Goal: Information Seeking & Learning: Compare options

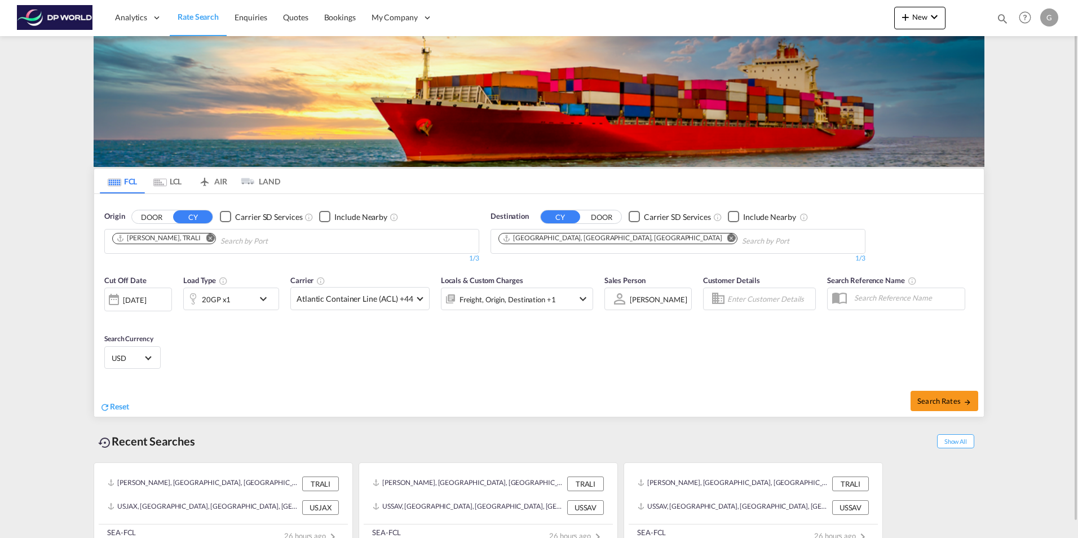
click at [206, 238] on md-icon "Remove" at bounding box center [210, 237] width 8 height 8
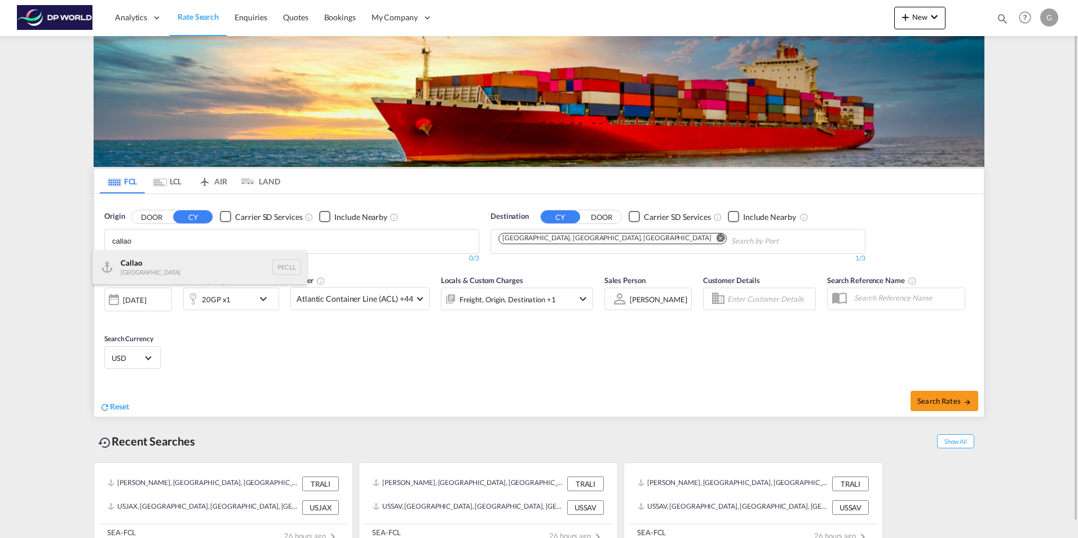
type input "callao"
click at [178, 264] on div "Callao [GEOGRAPHIC_DATA] PECLL" at bounding box center [199, 267] width 214 height 34
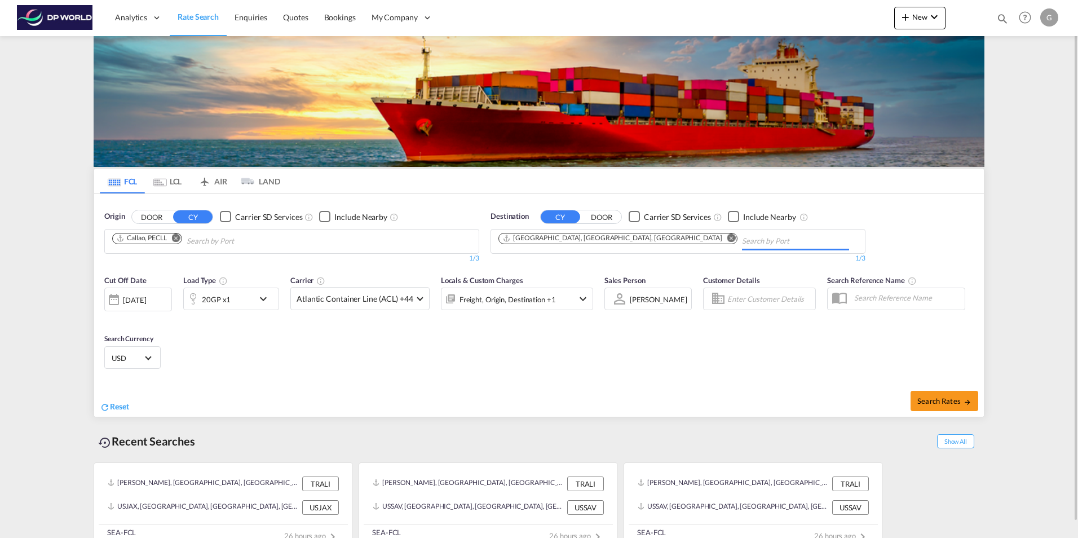
click at [727, 234] on md-icon "Remove" at bounding box center [731, 237] width 8 height 8
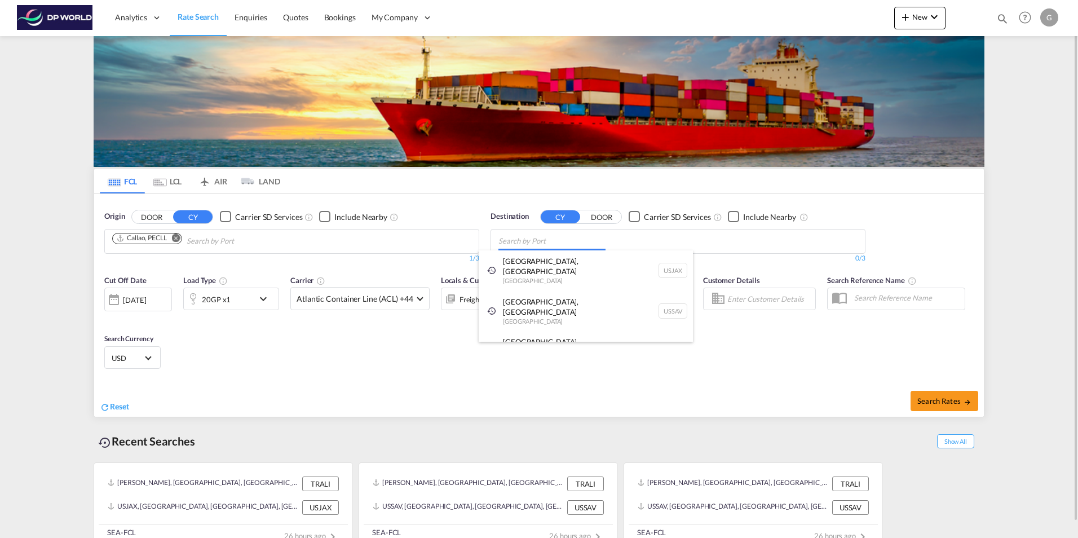
click at [578, 238] on body "Analytics Reports Dashboard Rate Search Enquiries Quotes Bookings" at bounding box center [539, 269] width 1078 height 538
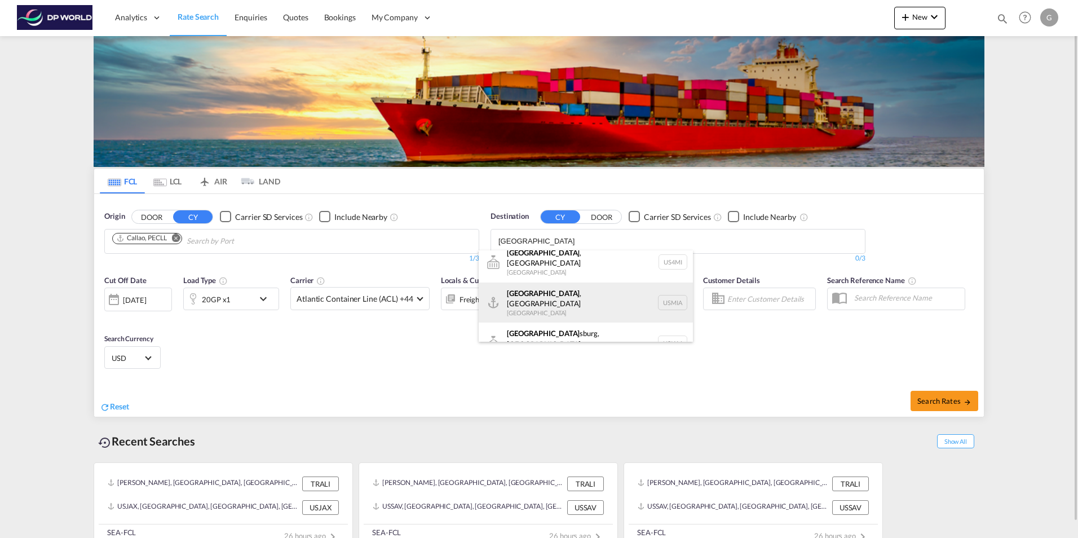
scroll to position [10, 0]
type input "[GEOGRAPHIC_DATA]"
click at [543, 299] on div "[GEOGRAPHIC_DATA] , [GEOGRAPHIC_DATA] [GEOGRAPHIC_DATA] USMIA" at bounding box center [585, 301] width 214 height 41
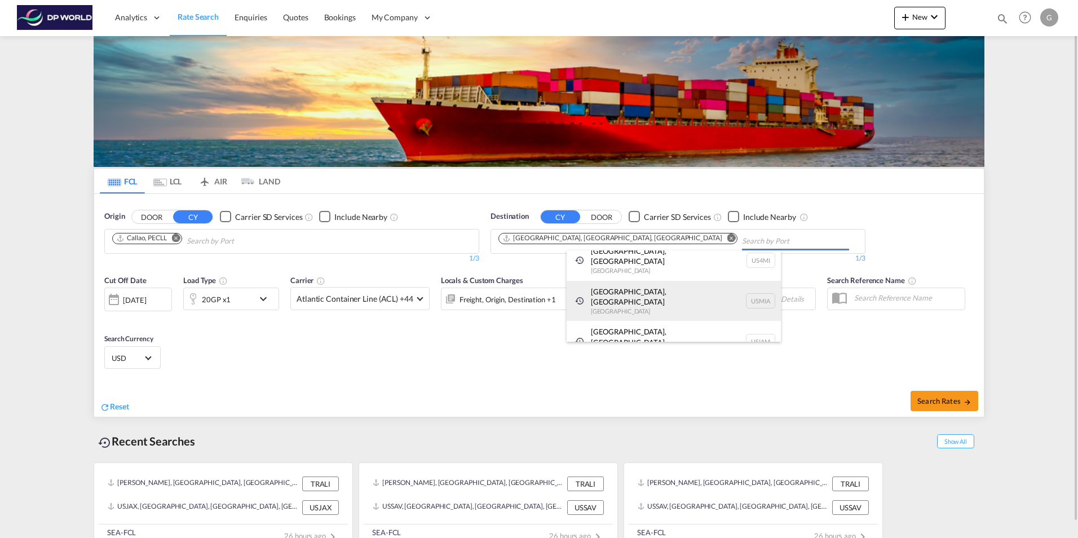
scroll to position [0, 0]
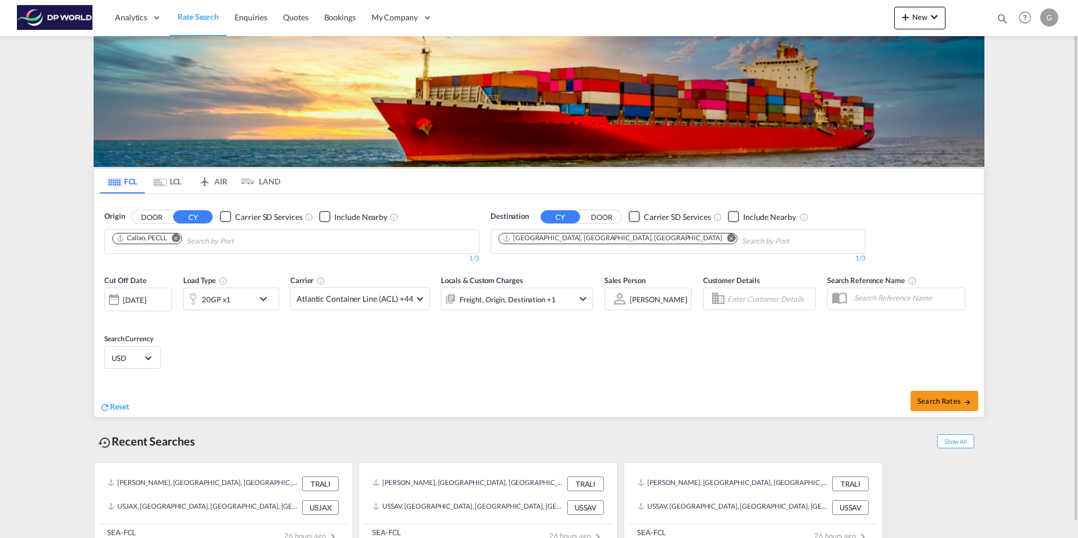
click at [262, 295] on md-icon "icon-chevron-down" at bounding box center [265, 299] width 19 height 14
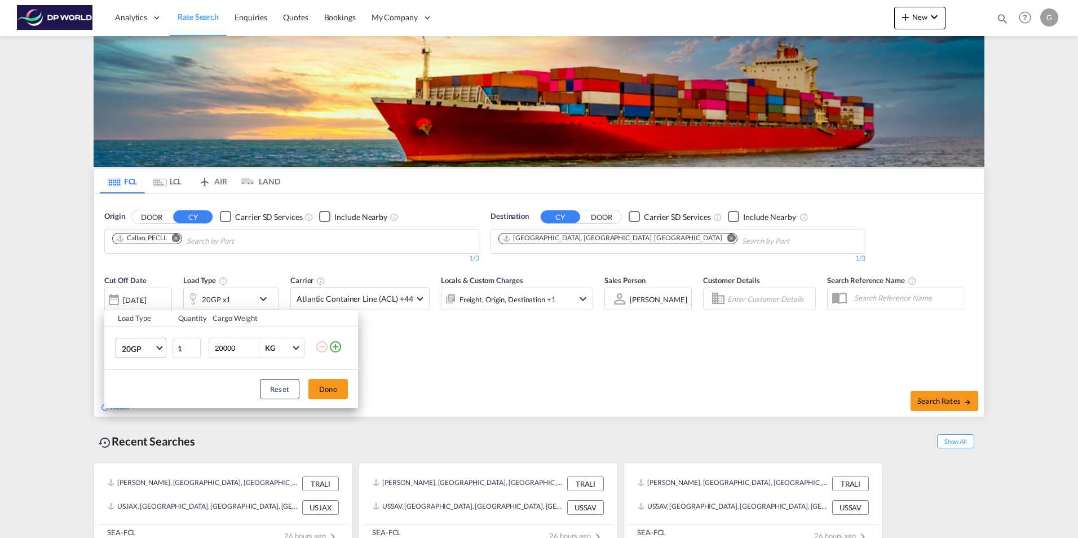
click at [159, 346] on span "Choose: \a20GP" at bounding box center [159, 347] width 6 height 6
click at [143, 384] on md-option "40GP" at bounding box center [151, 375] width 77 height 27
click at [337, 384] on button "Done" at bounding box center [327, 389] width 39 height 20
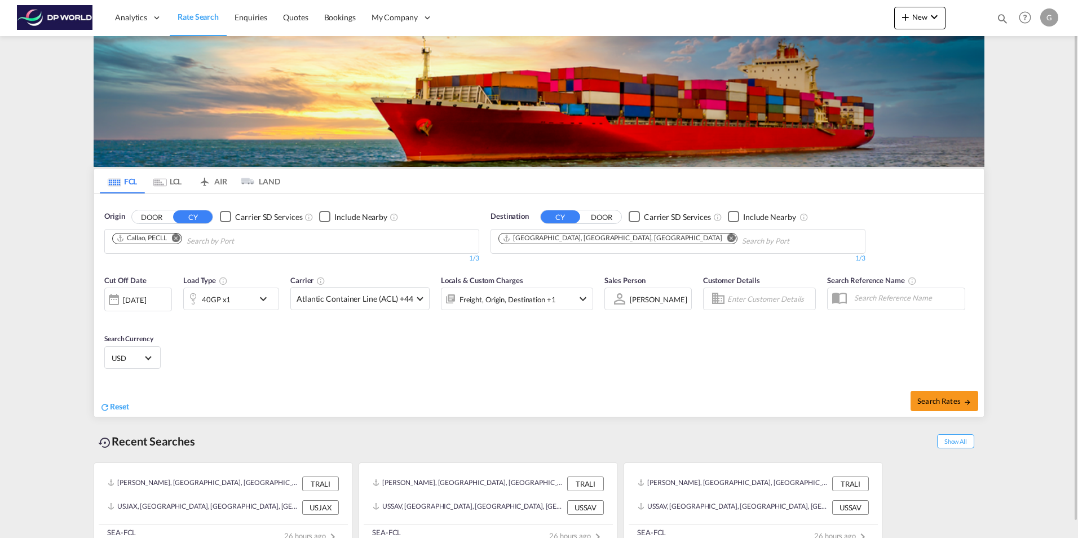
click at [139, 309] on div "[DATE]" at bounding box center [138, 299] width 68 height 24
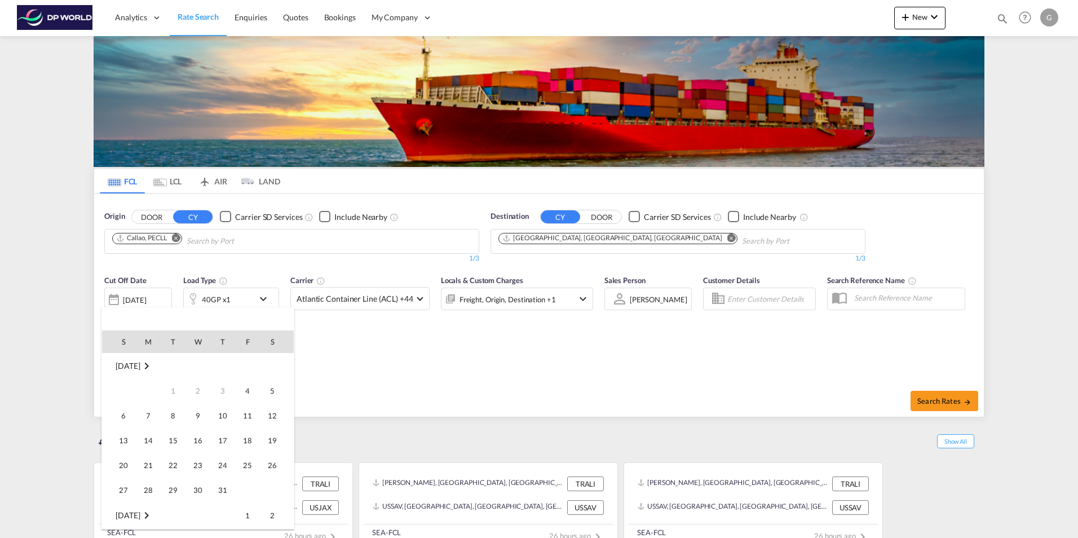
scroll to position [448, 0]
click at [230, 456] on td "30" at bounding box center [222, 465] width 25 height 25
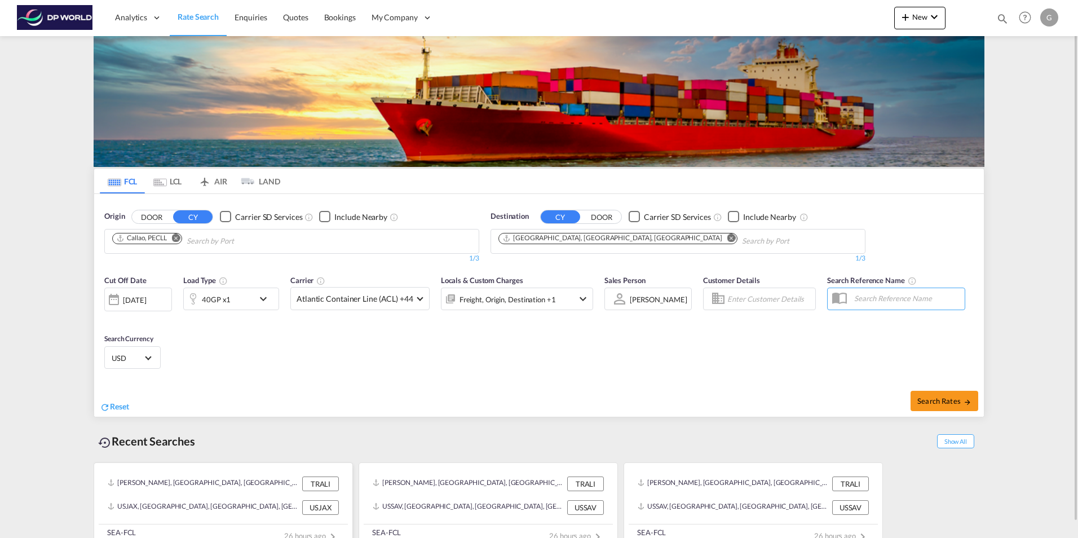
click at [228, 467] on div "[PERSON_NAME], [GEOGRAPHIC_DATA], [GEOGRAPHIC_DATA], [GEOGRAPHIC_DATA], [GEOGRA…" at bounding box center [223, 495] width 249 height 56
